Goal: Transaction & Acquisition: Purchase product/service

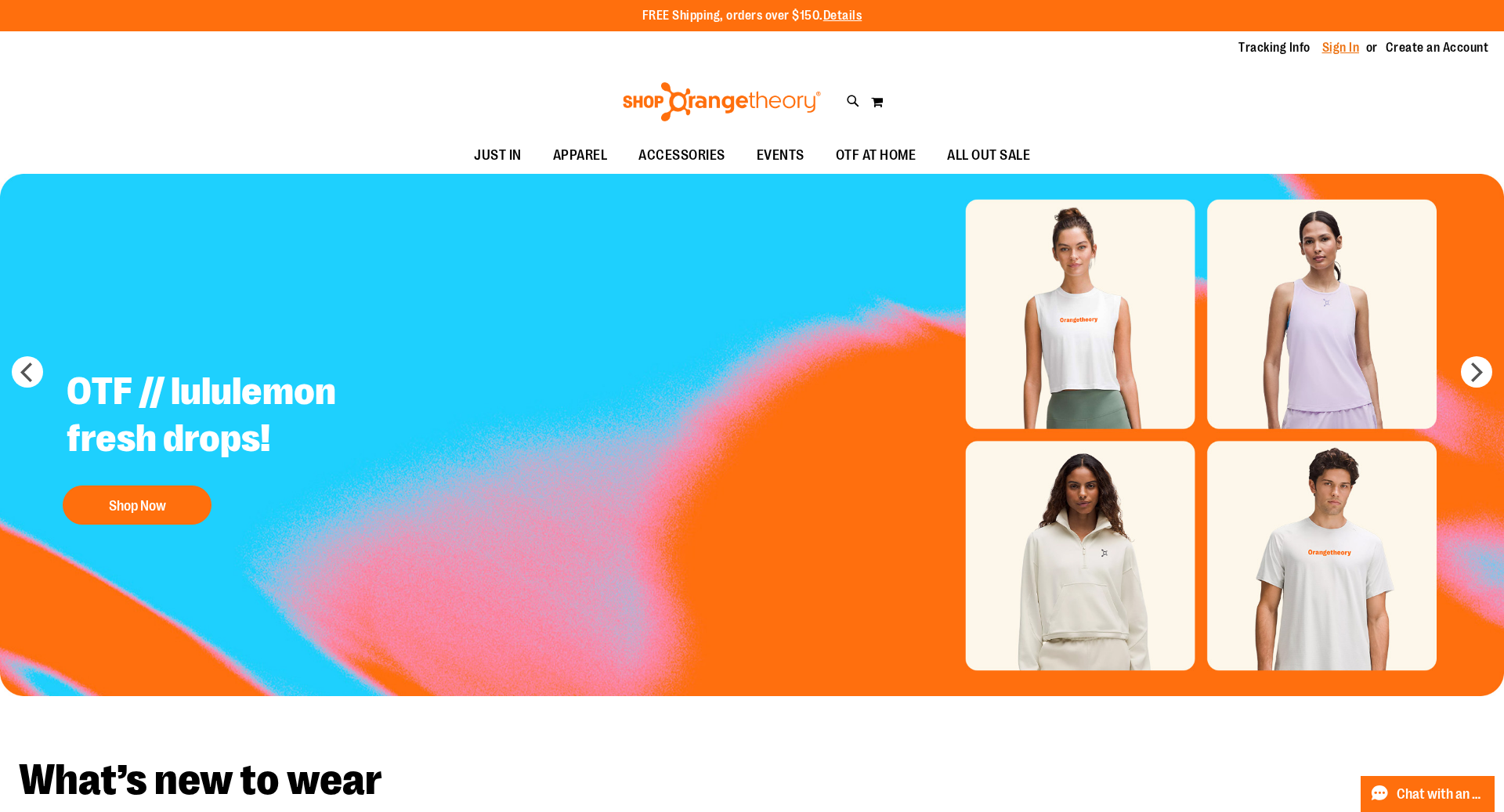
click at [1342, 51] on link "Sign In" at bounding box center [1341, 48] width 37 height 18
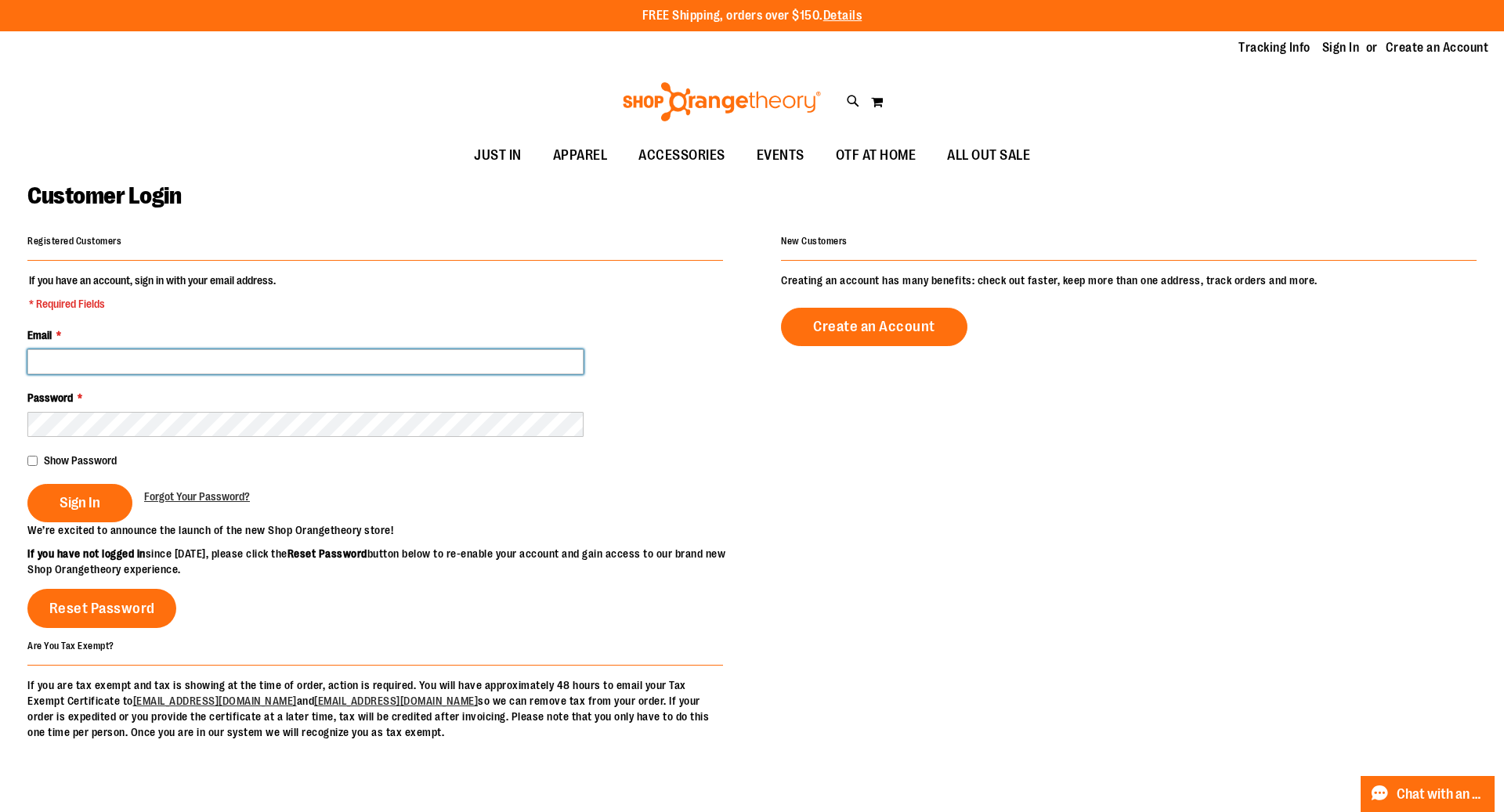
click at [415, 361] on input "Email *" at bounding box center [306, 361] width 556 height 25
type input "**********"
click at [28, 484] on button "Sign In" at bounding box center [80, 502] width 105 height 38
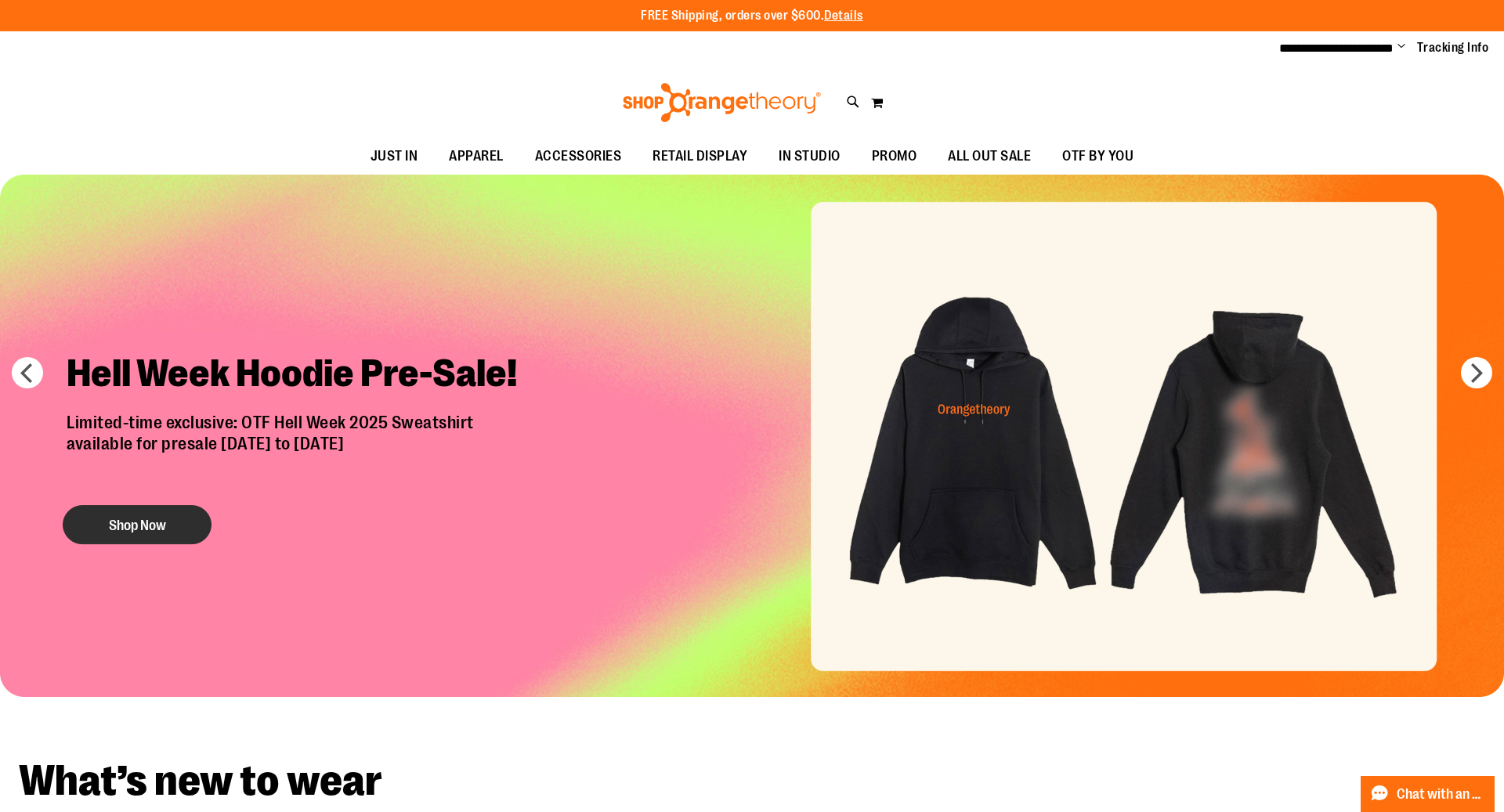
click at [153, 527] on button "Shop Now" at bounding box center [137, 525] width 148 height 39
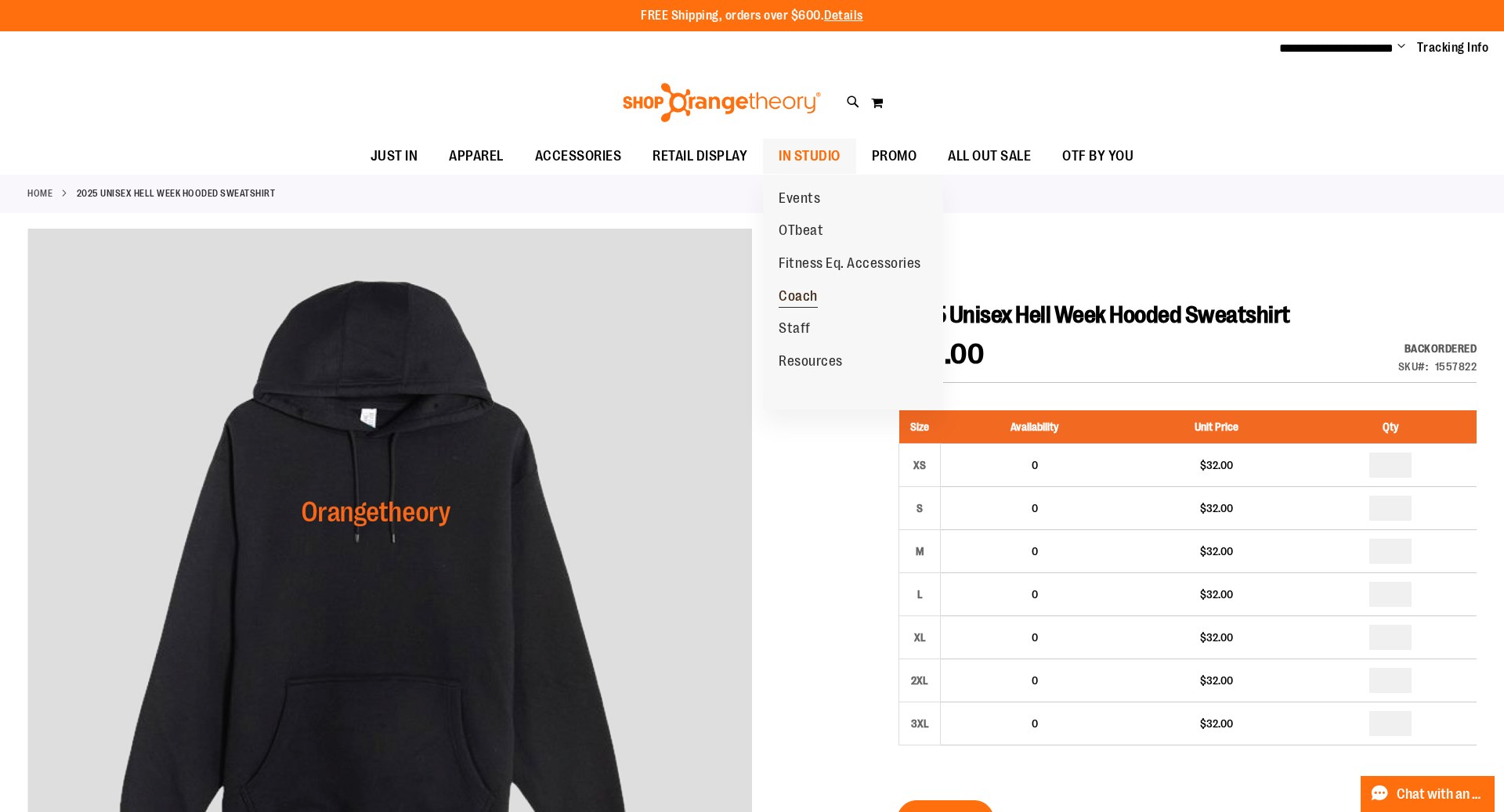
click at [800, 299] on span "Coach" at bounding box center [798, 298] width 39 height 20
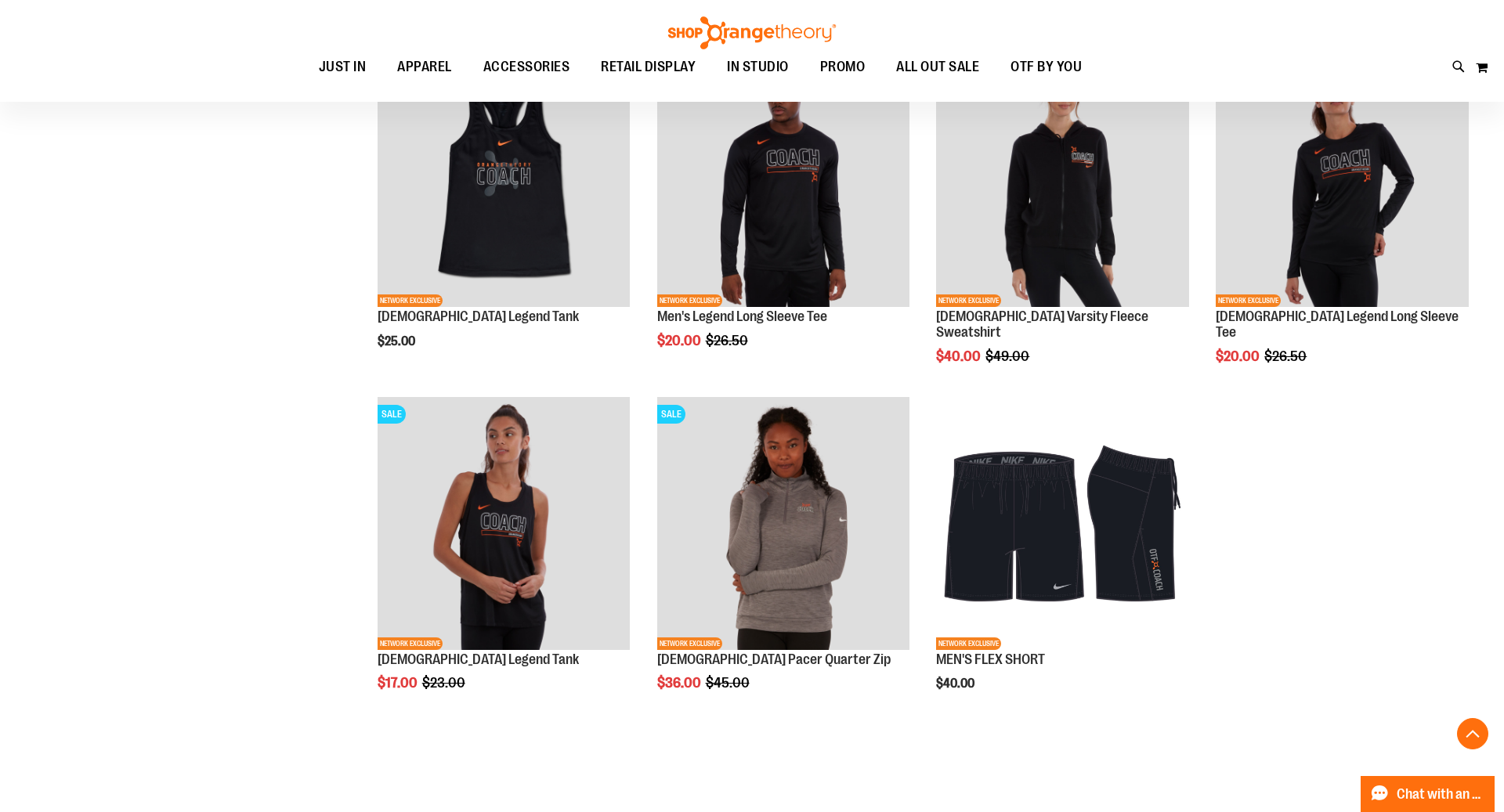
scroll to position [929, 0]
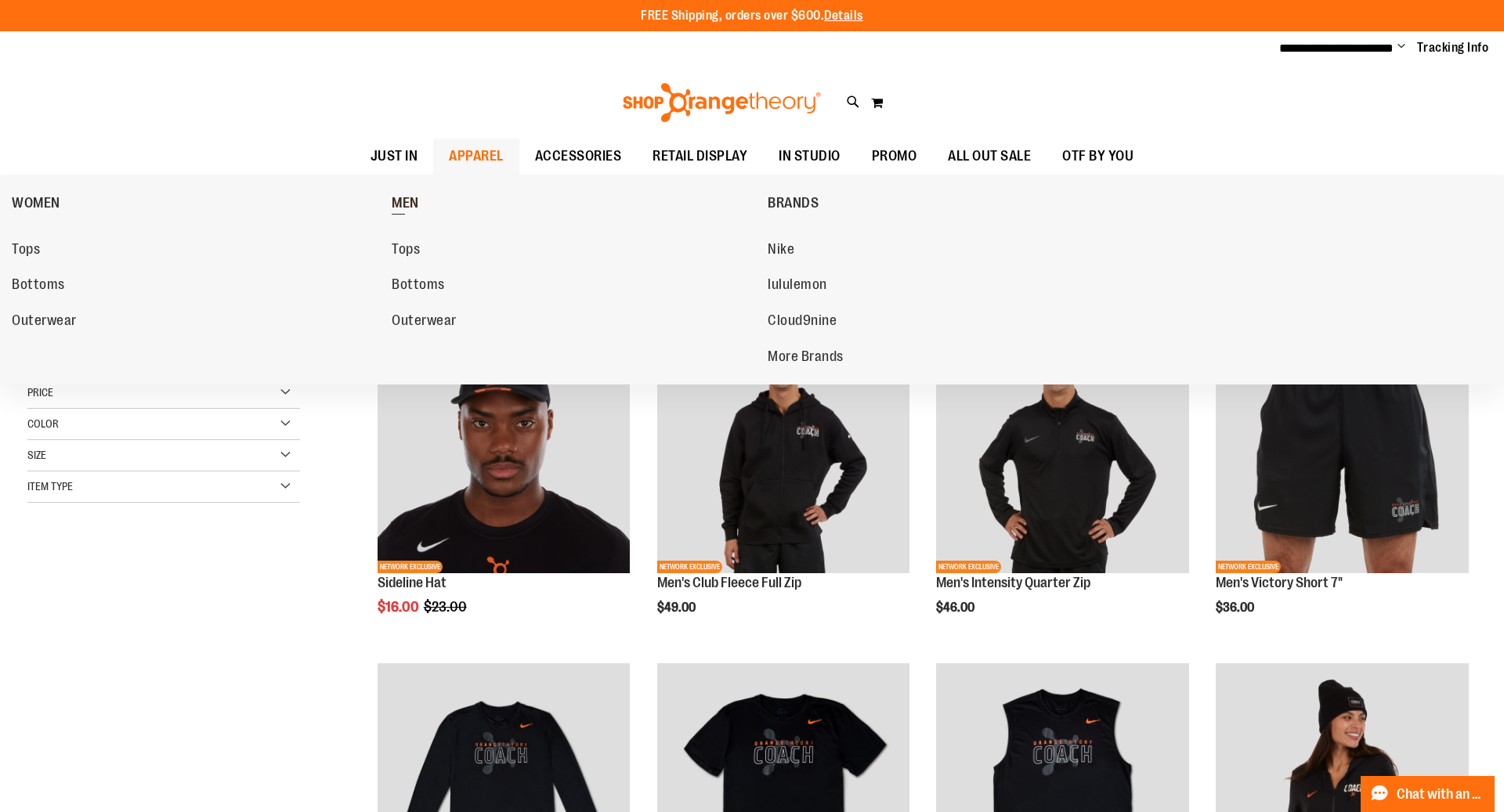
click at [412, 201] on span "MEN" at bounding box center [405, 204] width 28 height 20
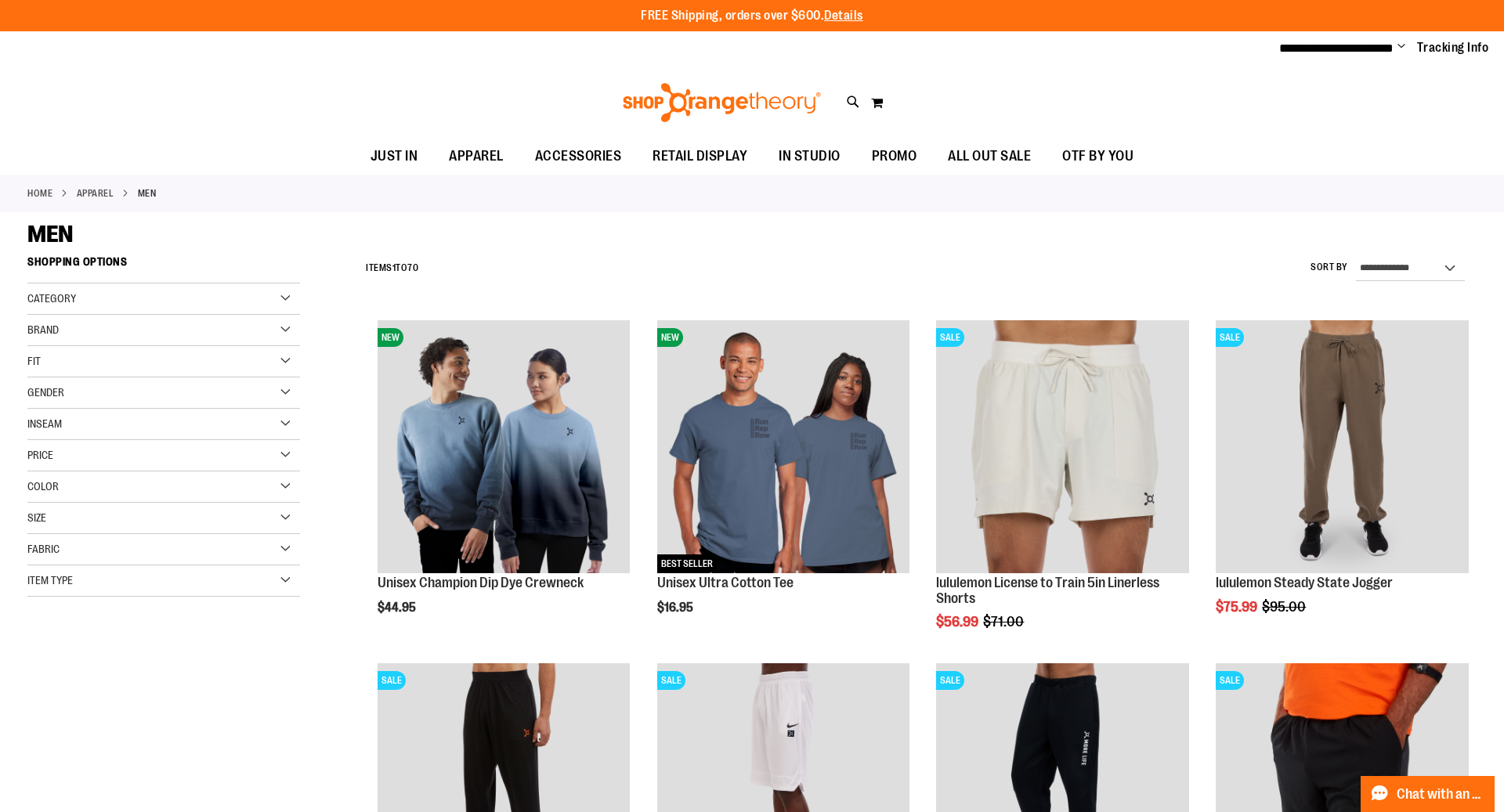
click at [287, 294] on div "Category" at bounding box center [163, 299] width 272 height 31
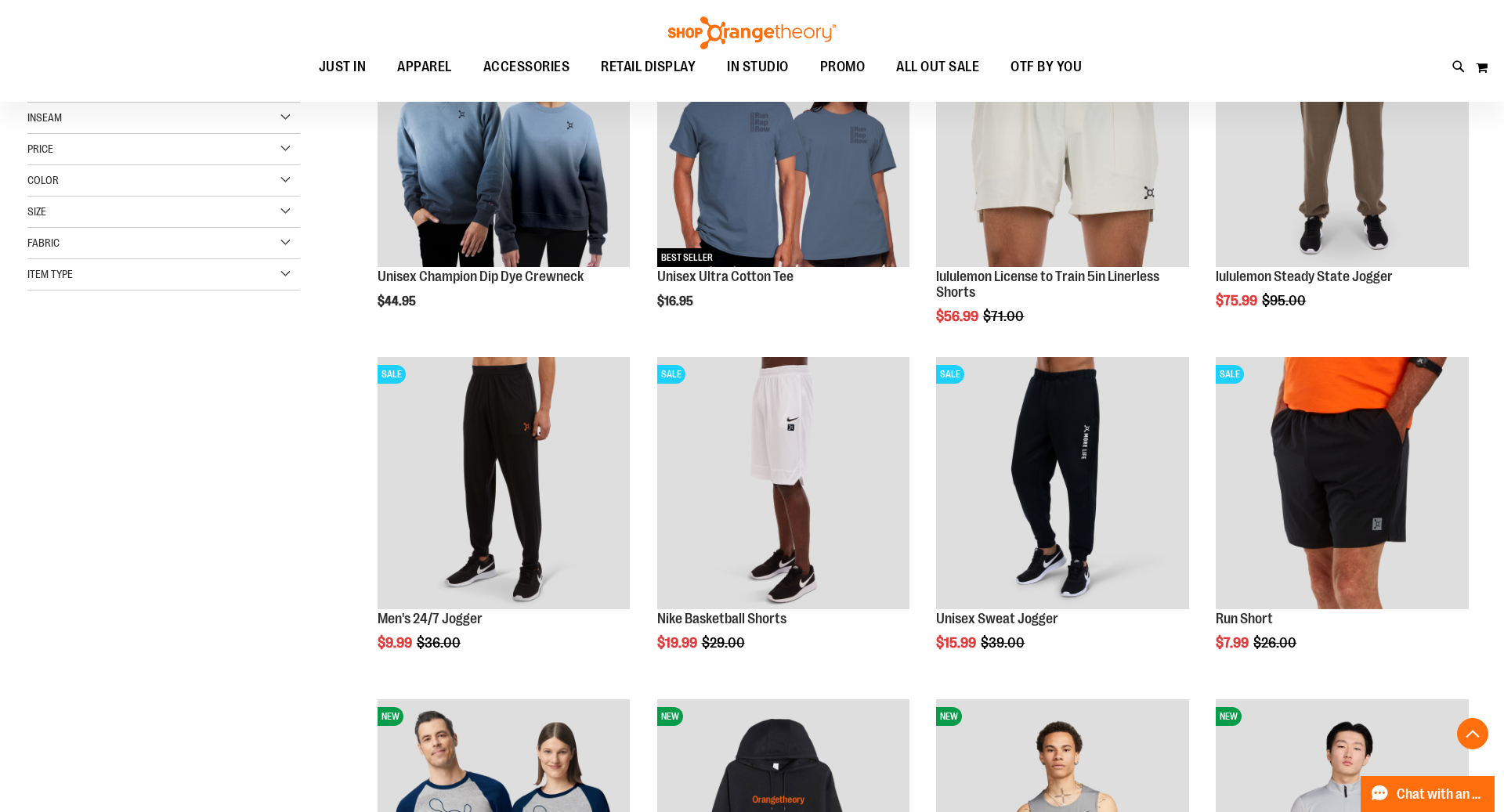
scroll to position [306, 0]
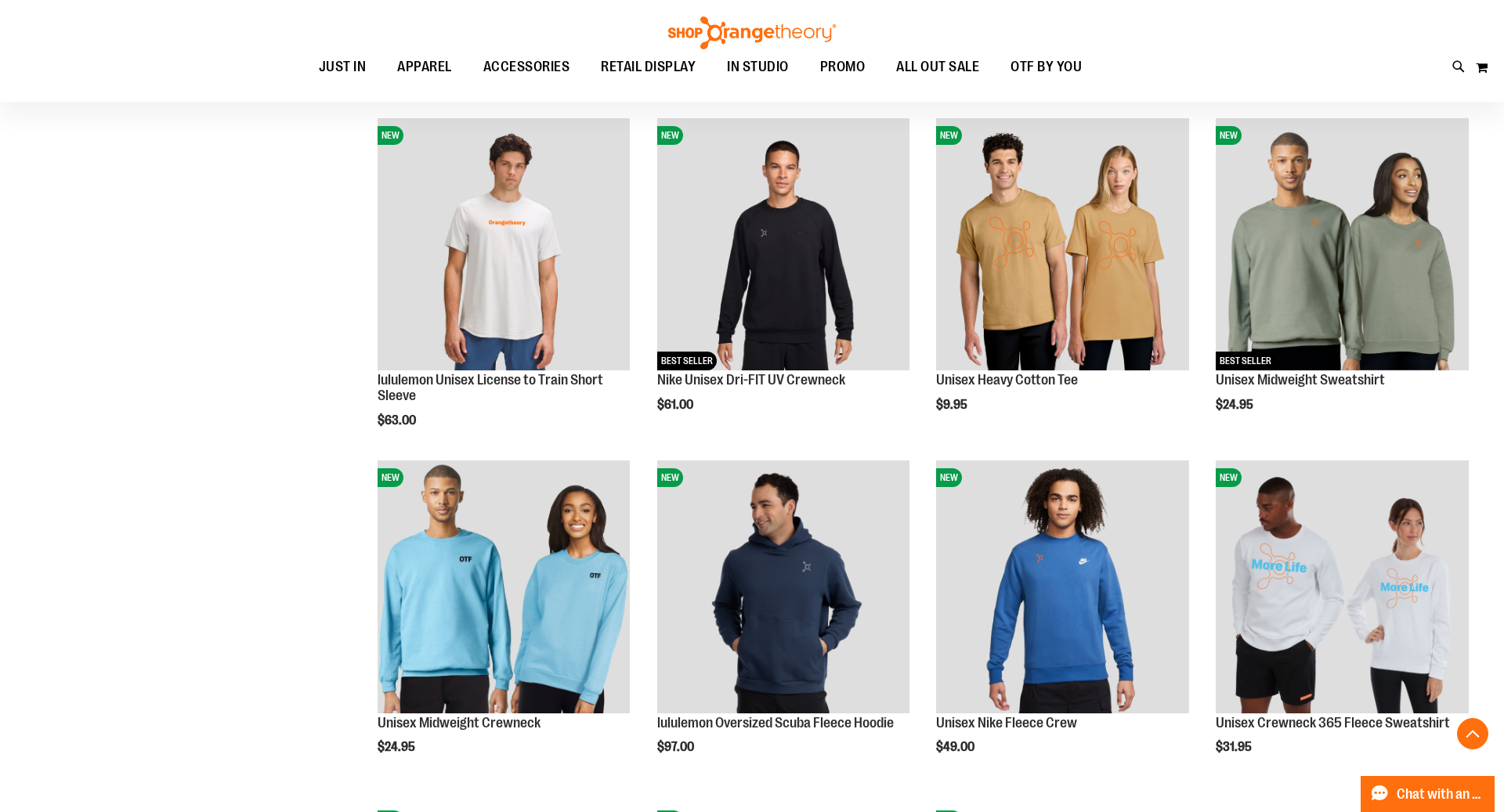
scroll to position [1233, 0]
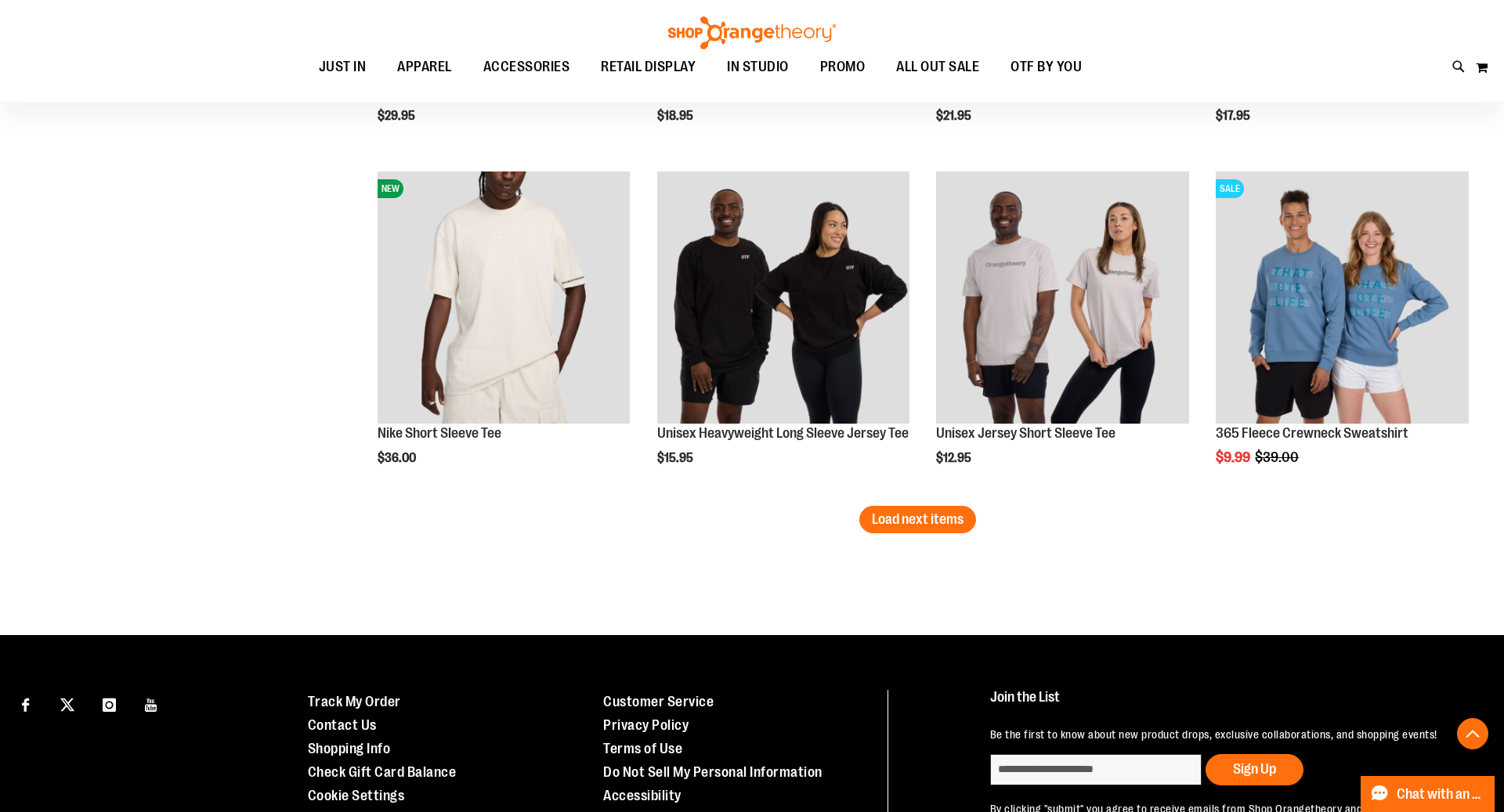
scroll to position [2893, 0]
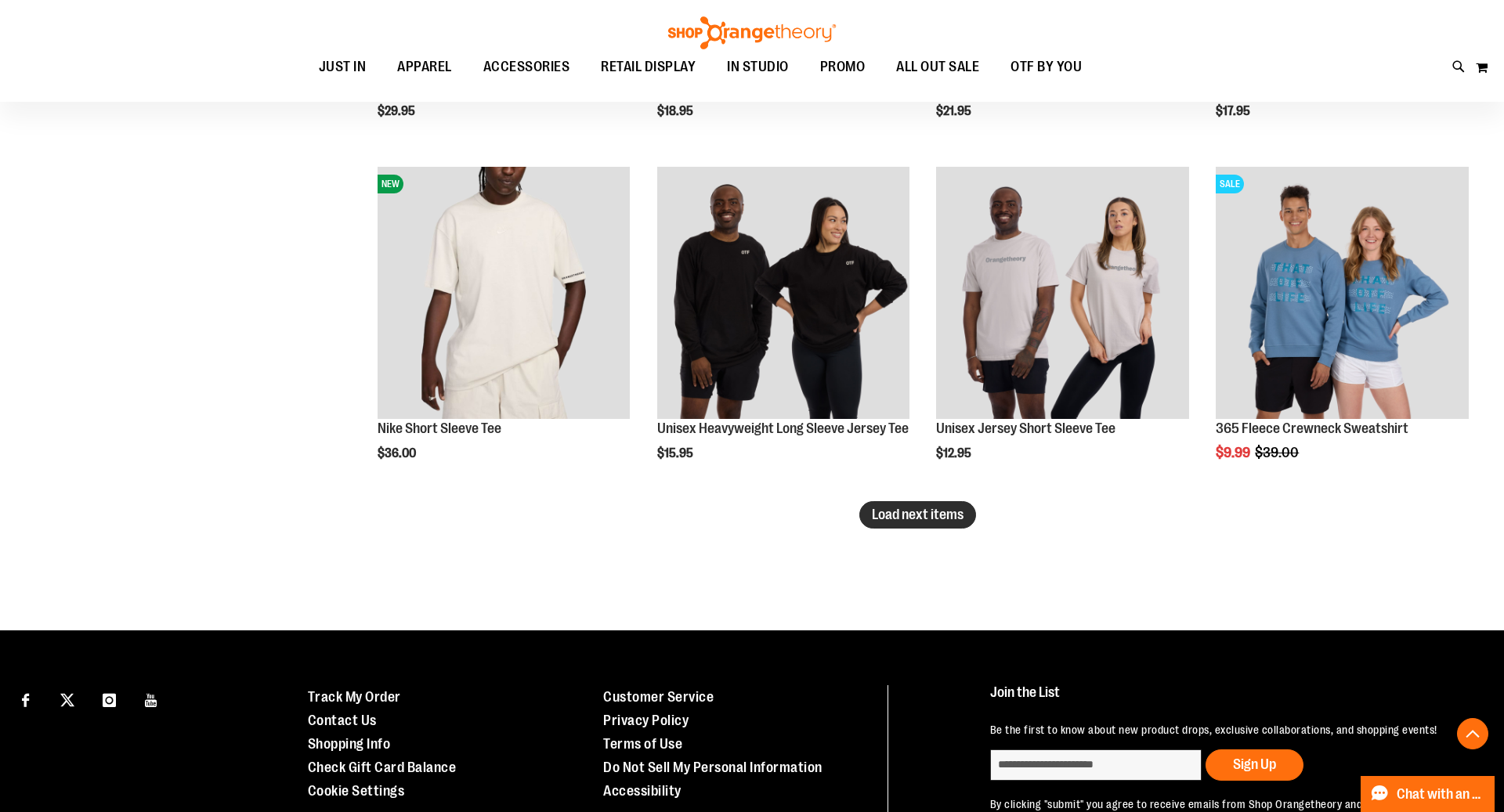
click at [954, 524] on button "Load next items" at bounding box center [917, 515] width 117 height 28
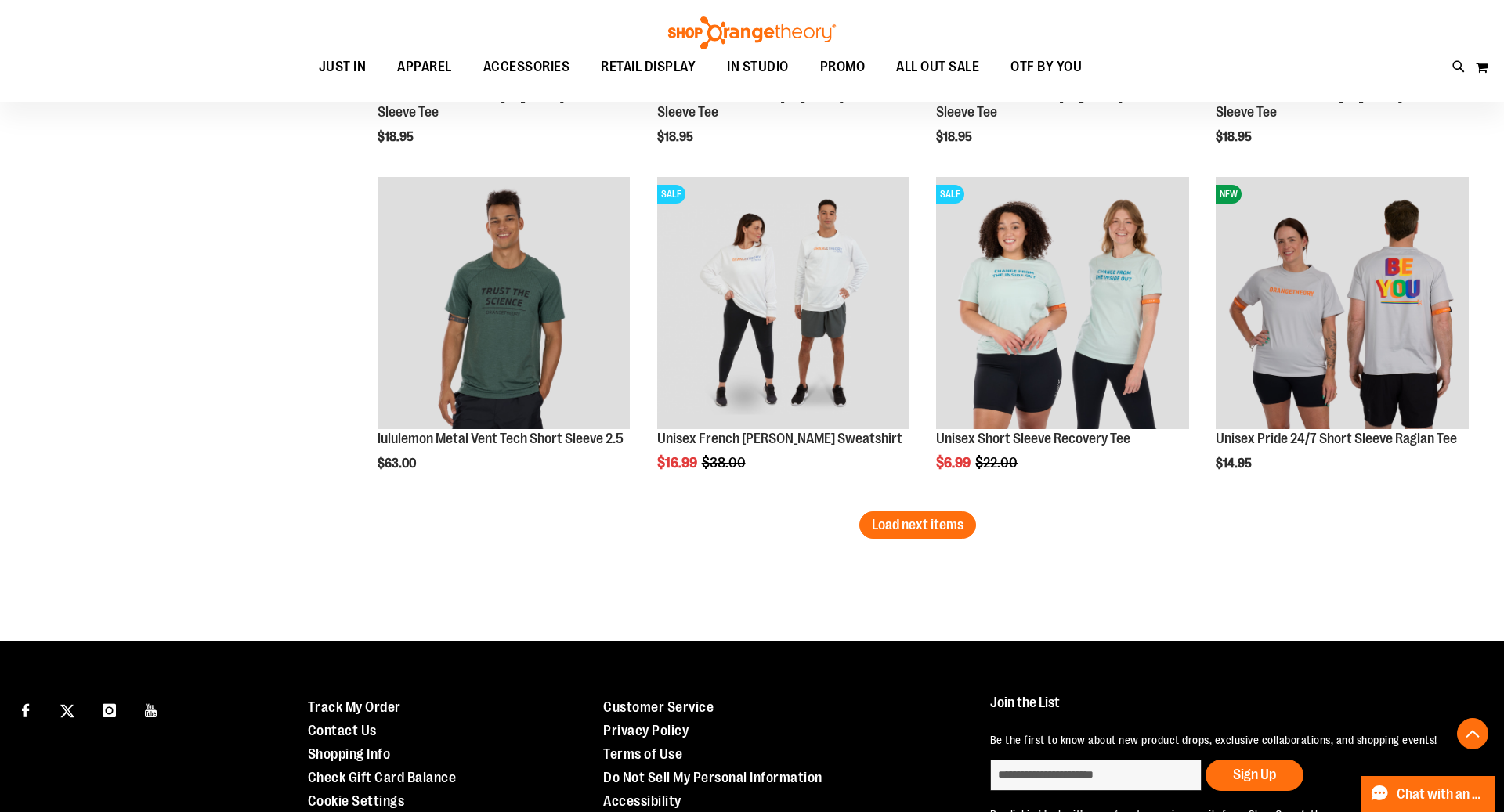
scroll to position [3937, 0]
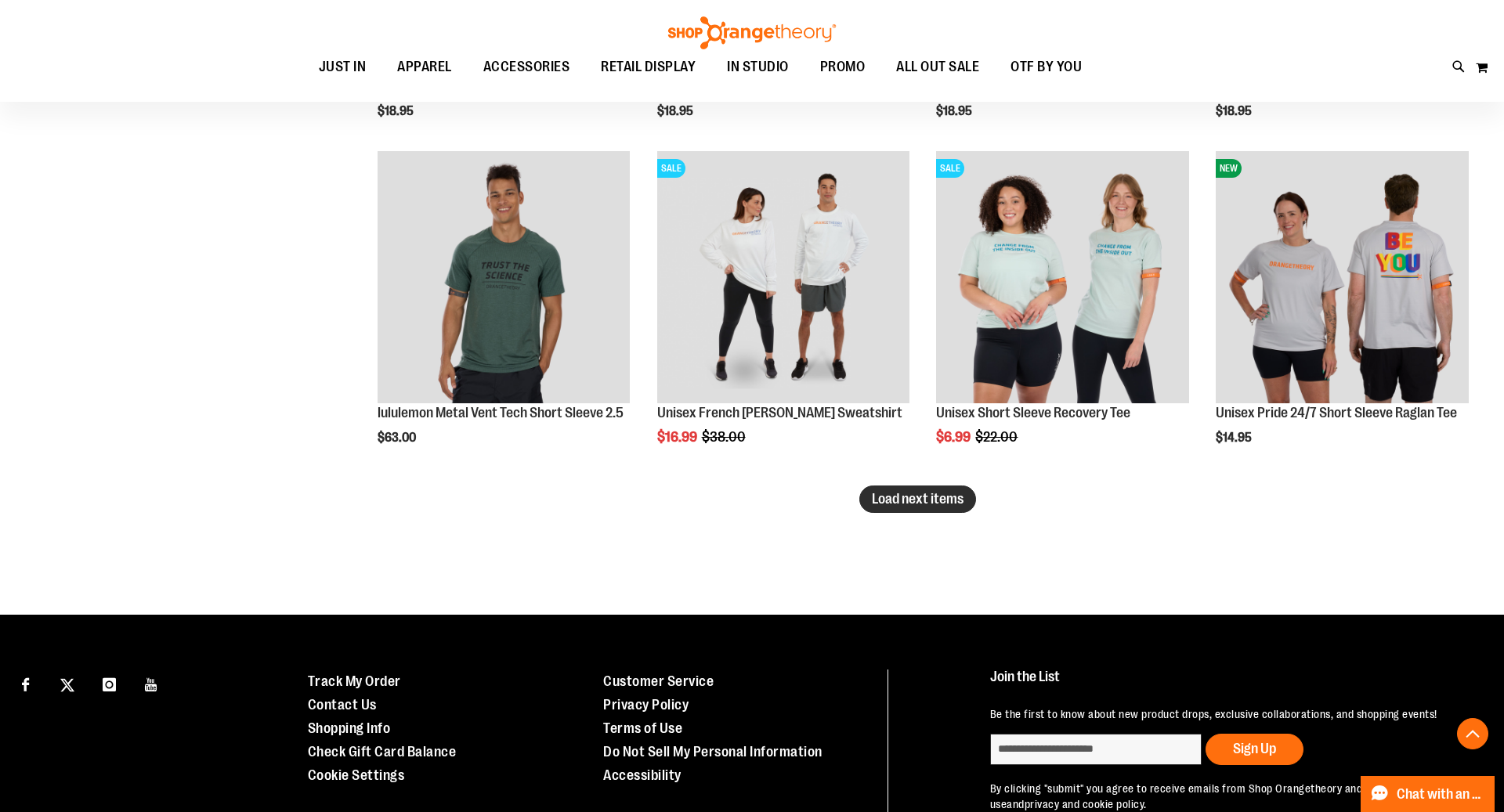
click at [923, 503] on span "Load next items" at bounding box center [917, 499] width 91 height 16
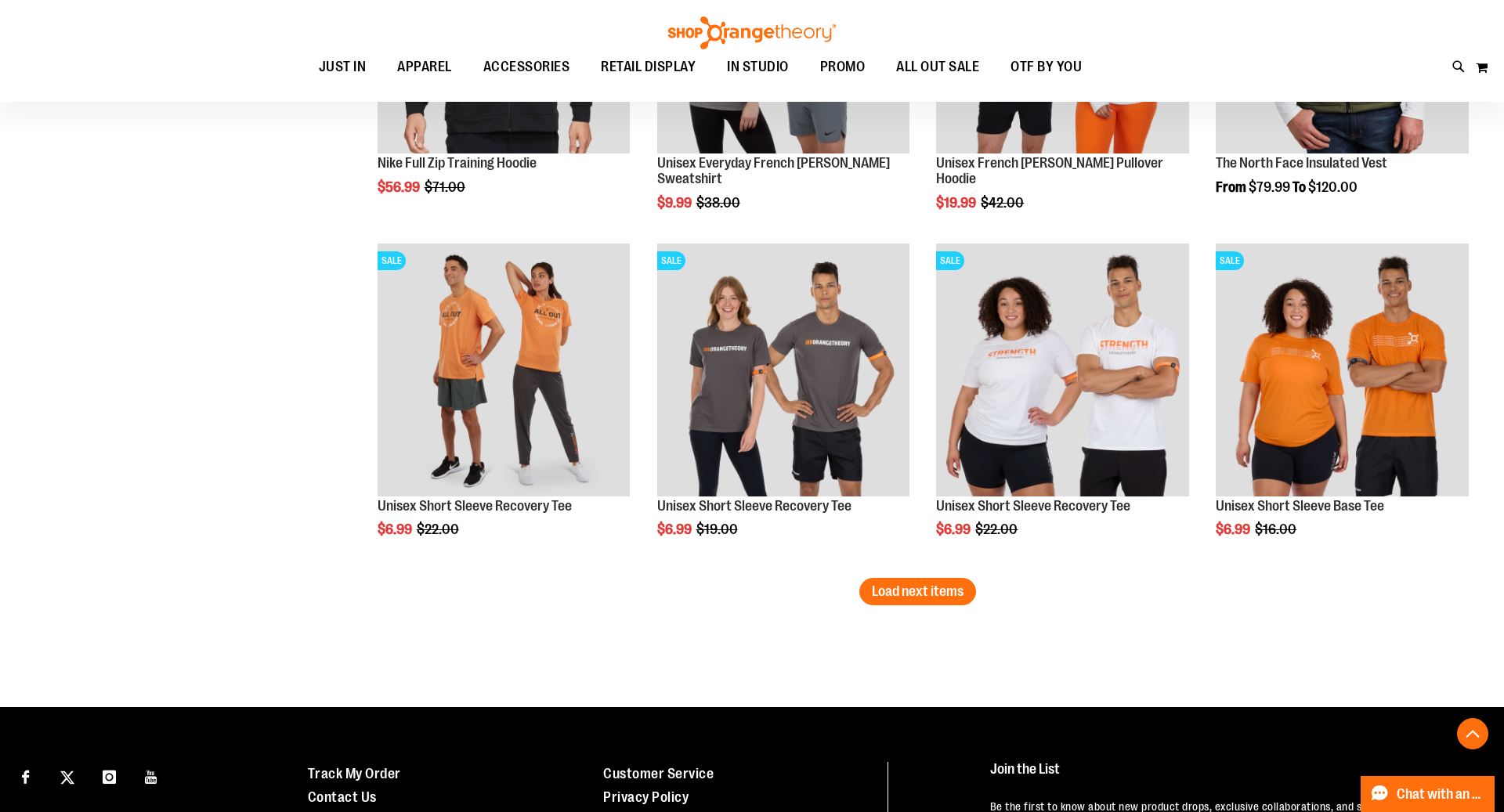
scroll to position [4886, 0]
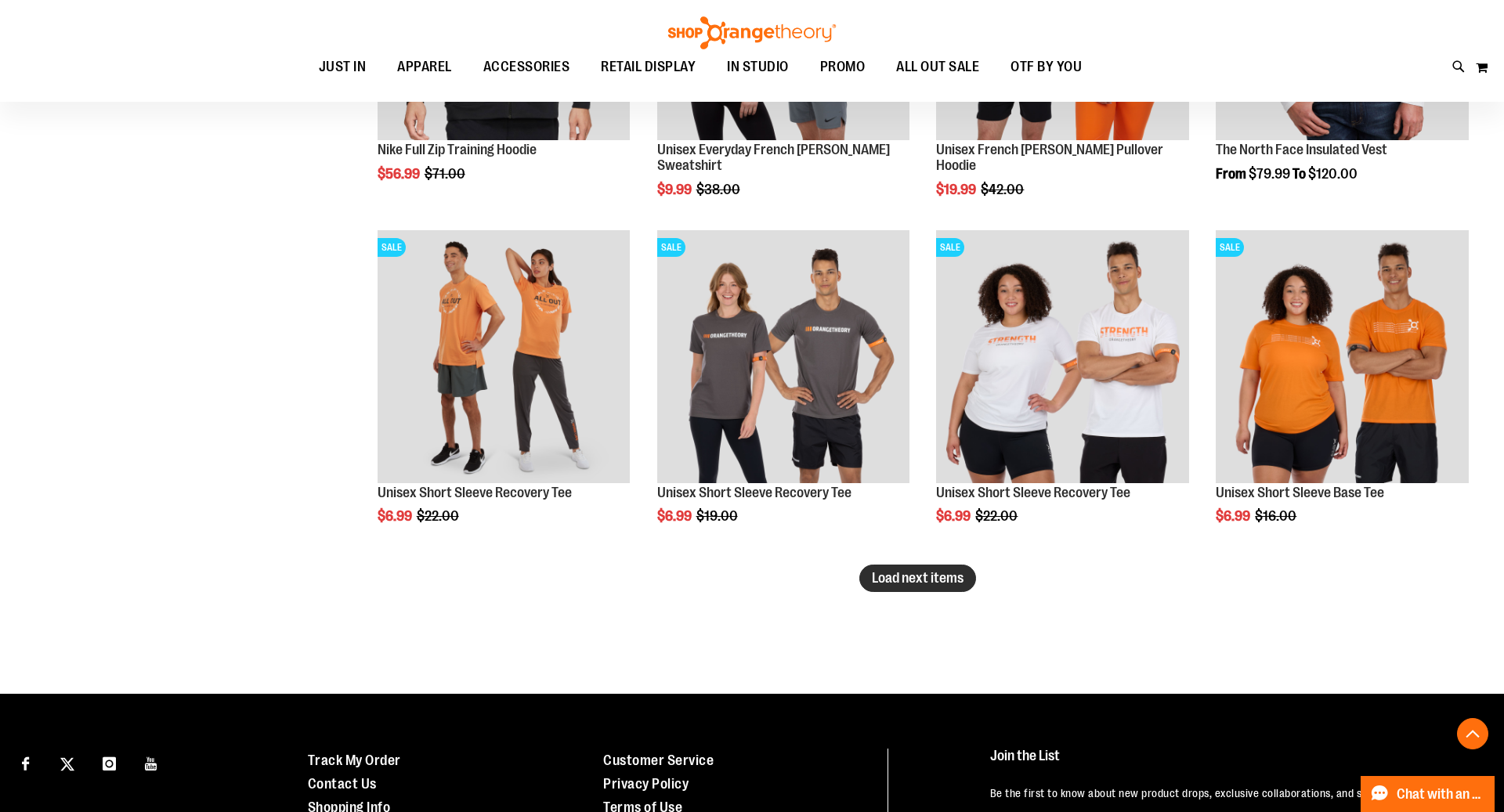
click at [950, 589] on button "Load next items" at bounding box center [917, 578] width 117 height 28
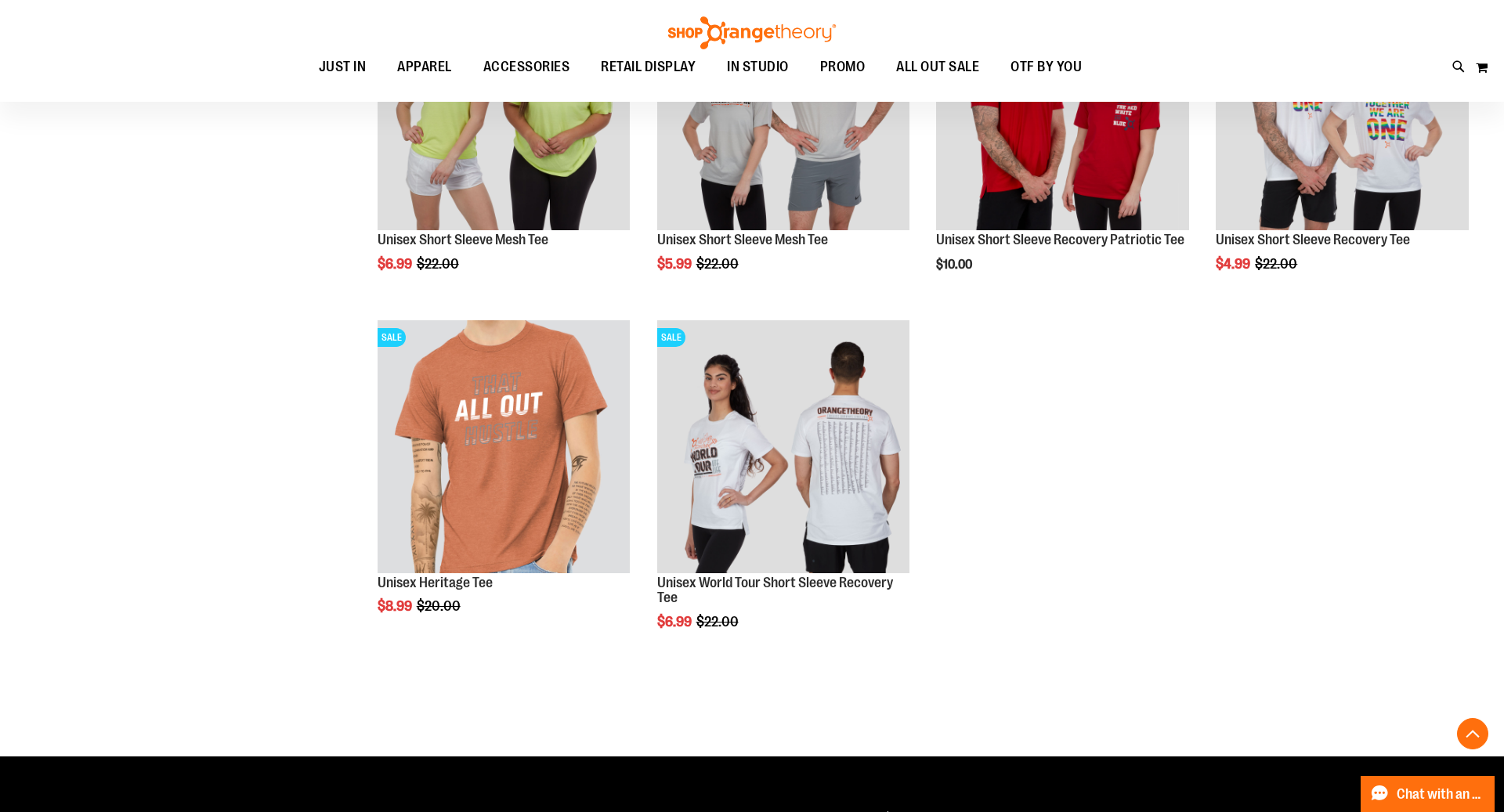
scroll to position [5834, 0]
